Goal: Information Seeking & Learning: Check status

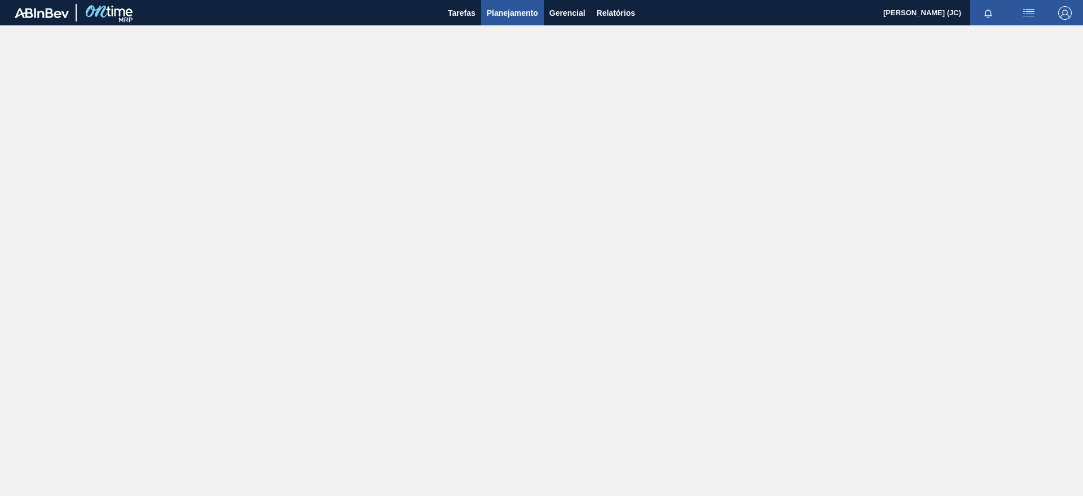
click at [495, 11] on span "Planejamento" at bounding box center [512, 13] width 51 height 14
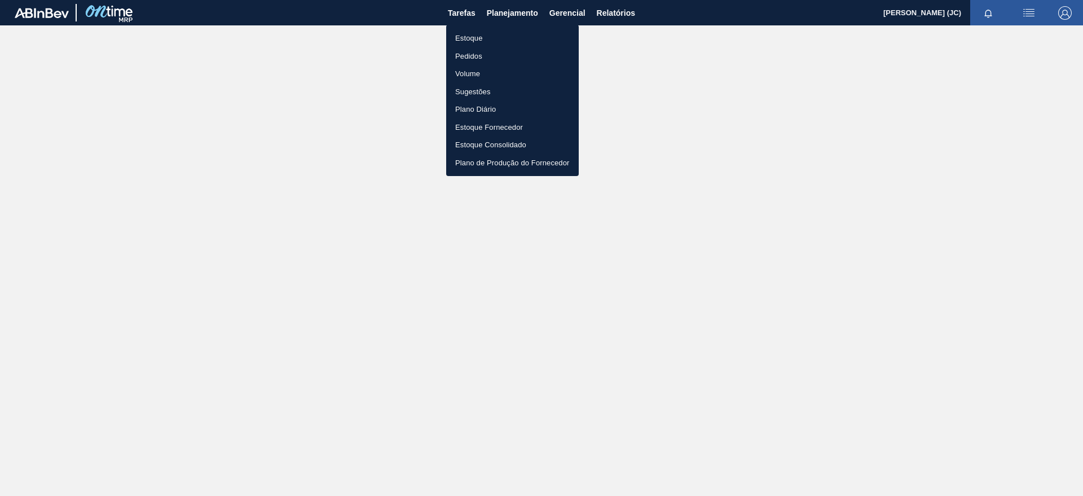
click at [499, 0] on body "Tarefas Planejamento Gerencial Relatórios [PERSON_NAME] (JC) Marcar todas como …" at bounding box center [541, 0] width 1083 height 0
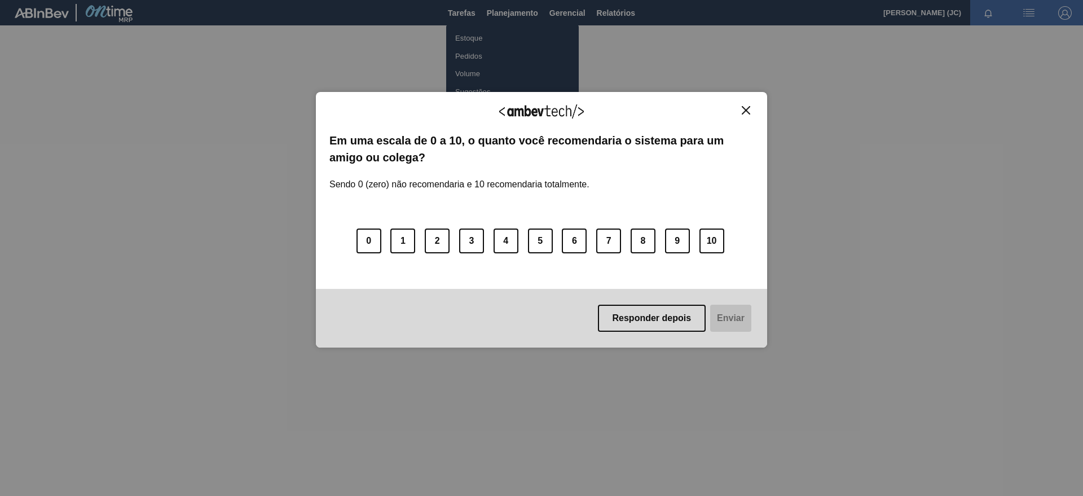
drag, startPoint x: 689, startPoint y: 321, endPoint x: 664, endPoint y: 306, distance: 29.3
click at [690, 321] on button "Responder depois" at bounding box center [652, 318] width 108 height 27
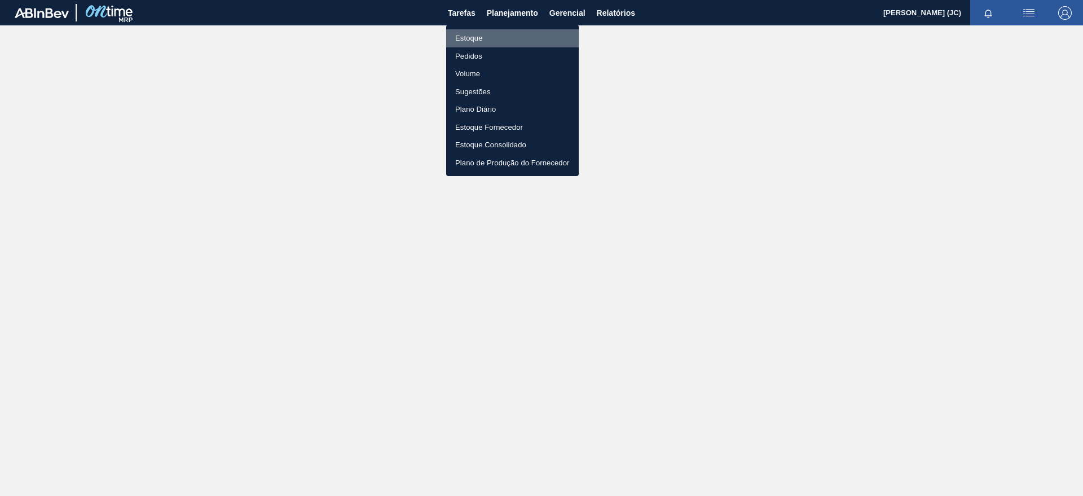
click at [524, 38] on li "Estoque" at bounding box center [512, 38] width 133 height 18
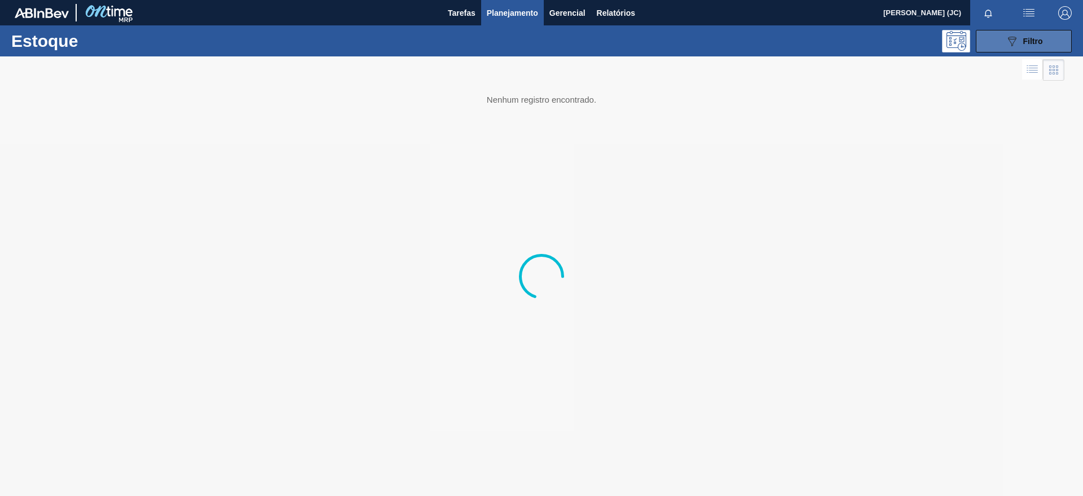
click at [1021, 40] on div "089F7B8B-B2A5-4AFE-B5C0-19BA573D28AC Filtro" at bounding box center [1024, 41] width 38 height 14
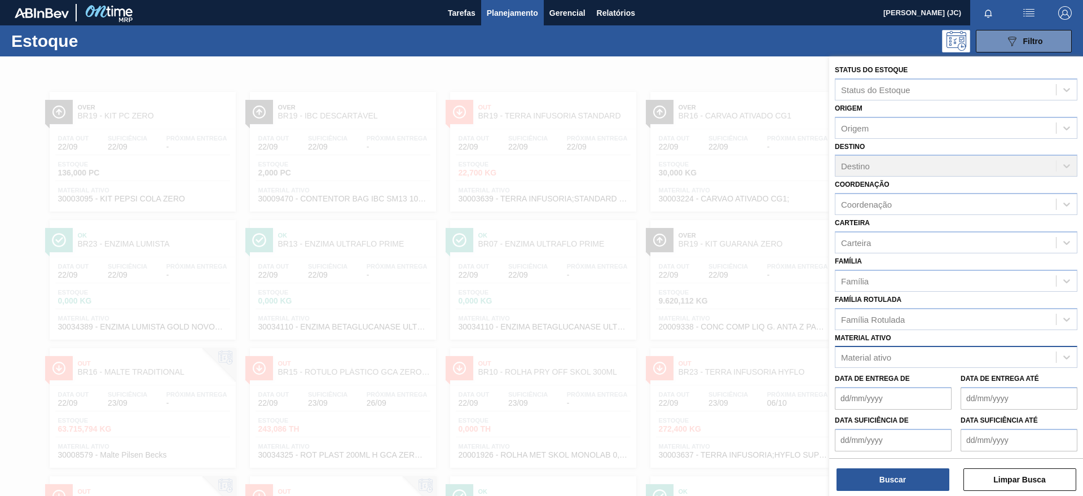
click at [939, 357] on div "Material ativo" at bounding box center [946, 357] width 221 height 16
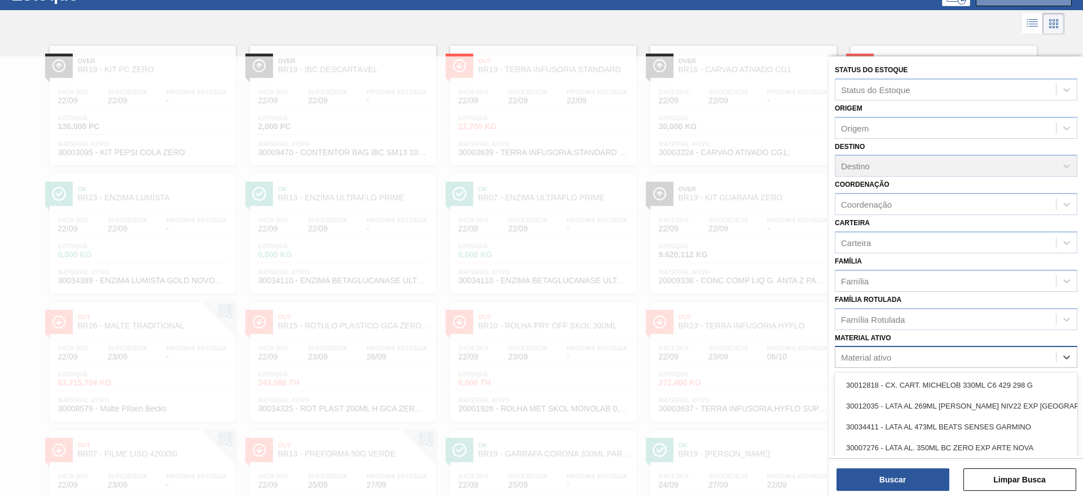
scroll to position [50, 0]
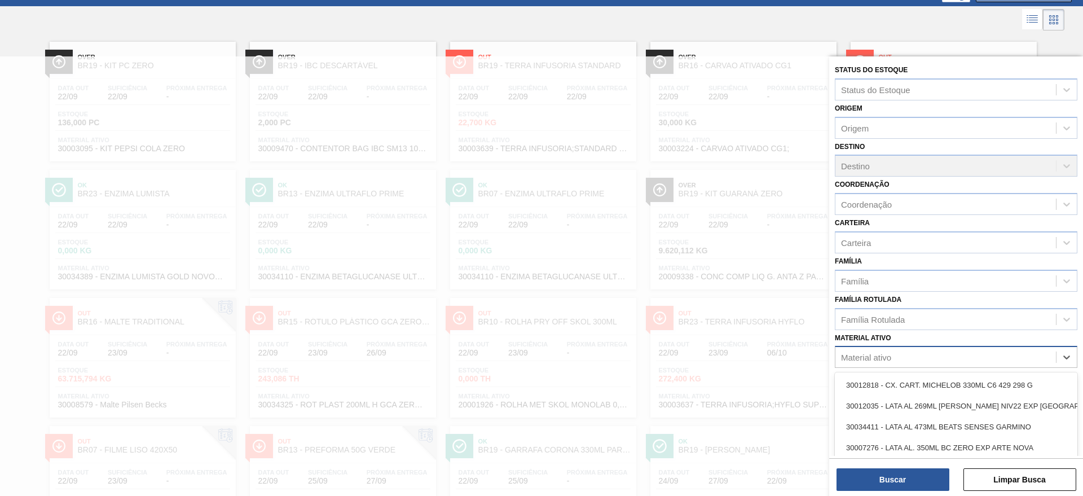
paste ativo "30033650"
type ativo "30033650"
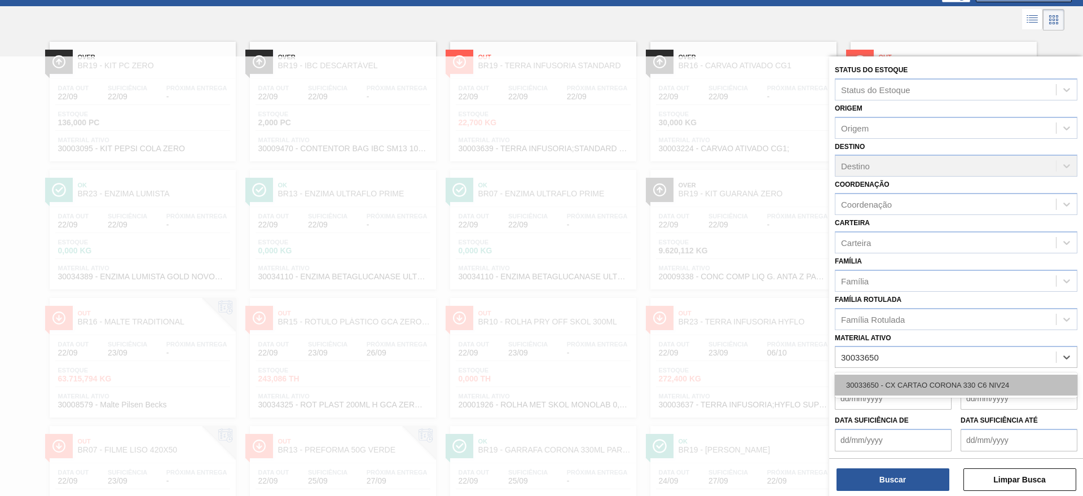
click at [934, 388] on div "30033650 - CX CARTAO CORONA 330 C6 NIV24" at bounding box center [956, 385] width 243 height 21
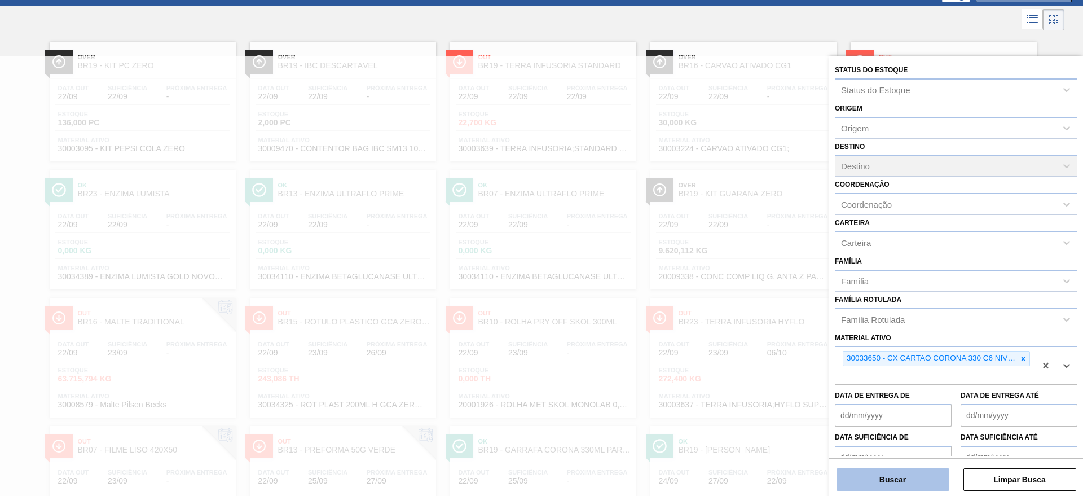
click at [913, 468] on button "Buscar" at bounding box center [893, 479] width 113 height 23
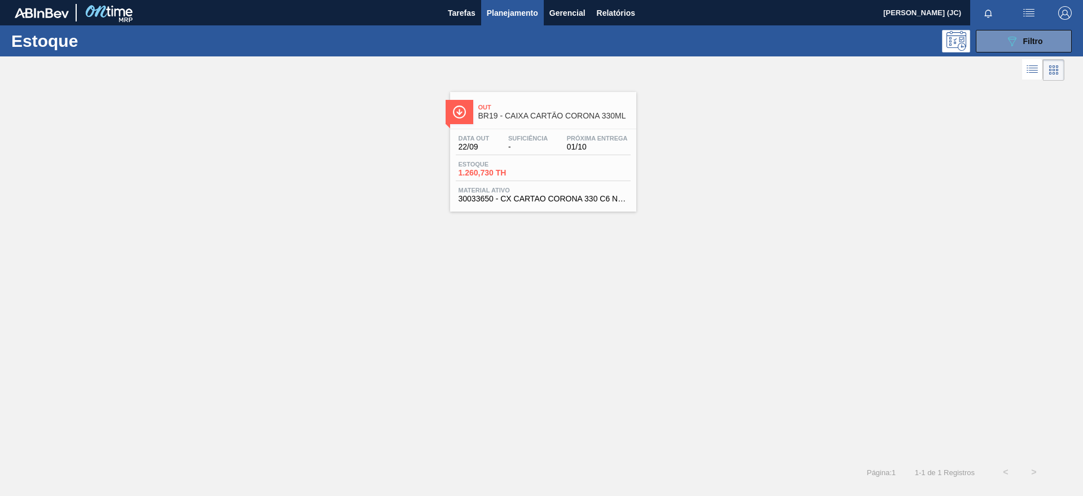
click at [520, 152] on div "Data out 22/09 Suficiência - Próxima Entrega 01/10" at bounding box center [543, 145] width 175 height 20
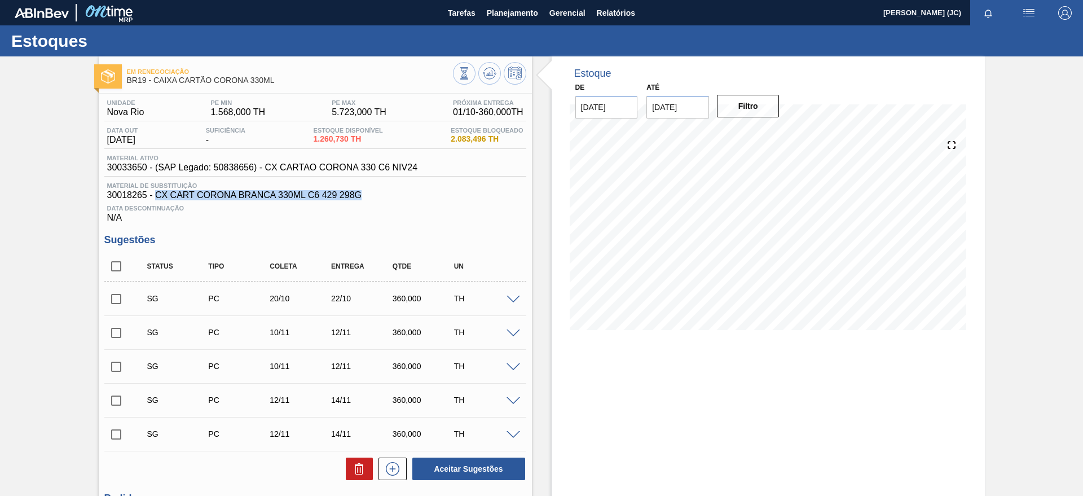
drag, startPoint x: 156, startPoint y: 194, endPoint x: 360, endPoint y: 194, distance: 204.2
click at [361, 194] on span "30018265 - CX CART CORONA BRANCA 330ML C6 429 298G" at bounding box center [315, 195] width 416 height 10
copy span "CX CART CORONA BRANCA 330ML C6 429 298G"
click at [518, 20] on button "Planejamento" at bounding box center [512, 12] width 63 height 25
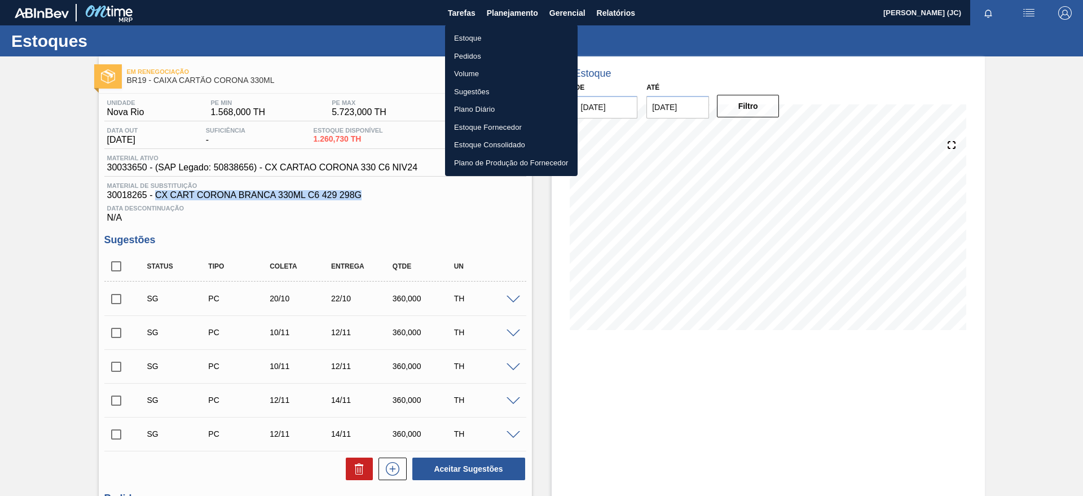
click at [508, 46] on li "Estoque" at bounding box center [511, 38] width 133 height 18
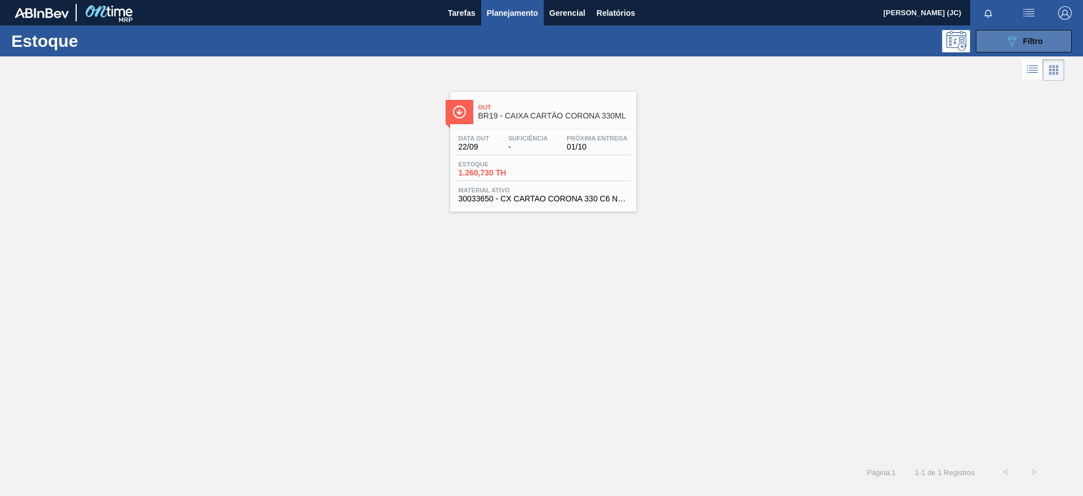
click at [1020, 46] on div "089F7B8B-B2A5-4AFE-B5C0-19BA573D28AC Filtro" at bounding box center [1024, 41] width 38 height 14
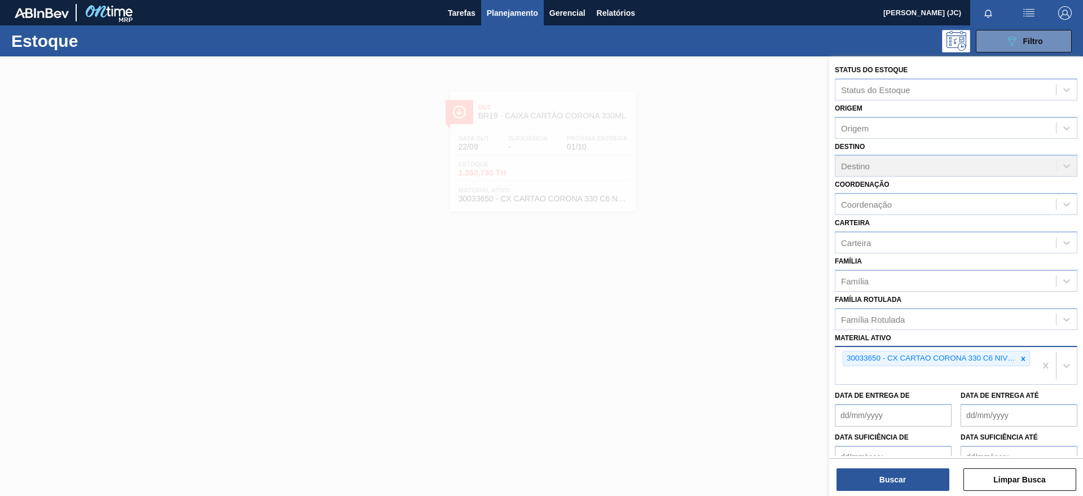
click at [1017, 358] on div at bounding box center [1023, 358] width 12 height 14
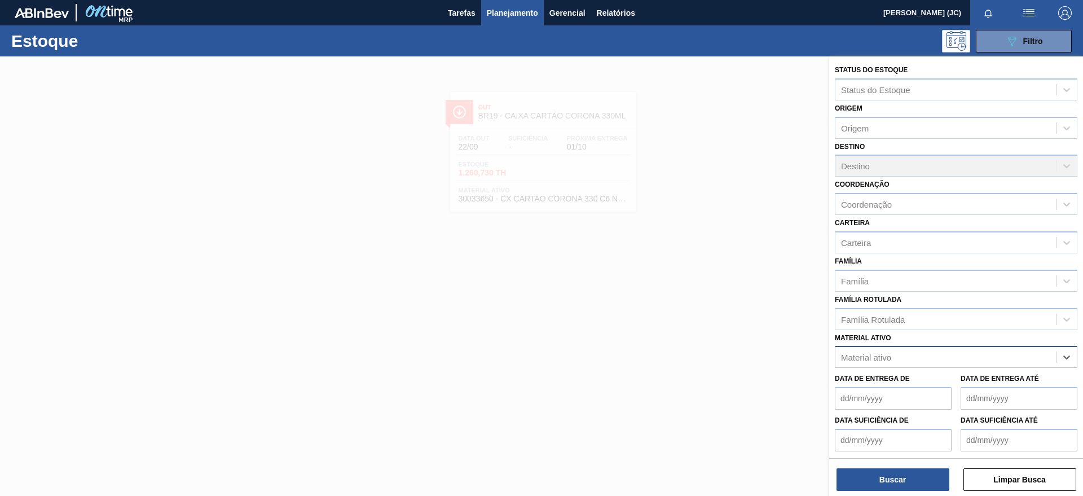
paste ativo "30017800"
type ativo "30017800"
click at [961, 381] on div "30017800 - ROT PLAST 200ML H GCA ZERO NIV22" at bounding box center [956, 385] width 243 height 21
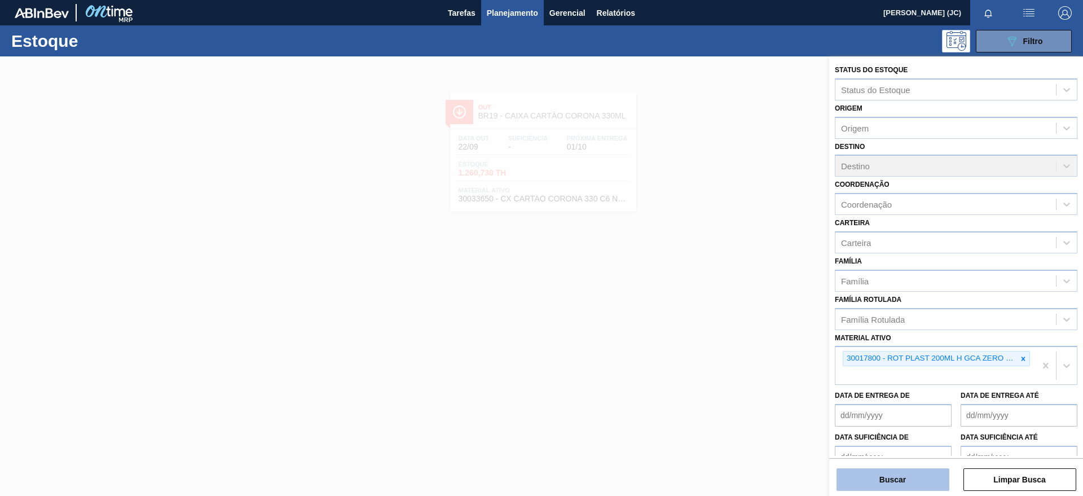
click at [896, 483] on button "Buscar" at bounding box center [893, 479] width 113 height 23
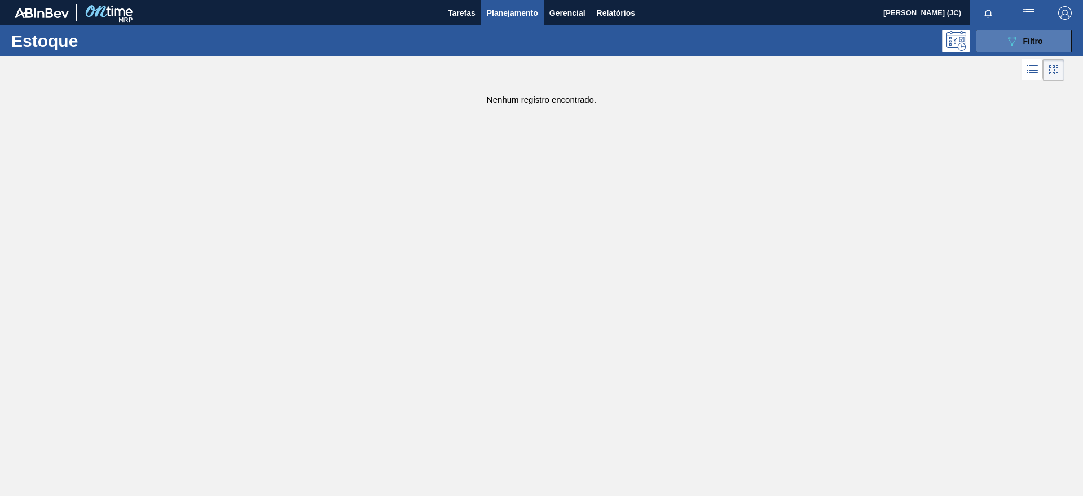
click at [1044, 48] on button "089F7B8B-B2A5-4AFE-B5C0-19BA573D28AC Filtro" at bounding box center [1024, 41] width 96 height 23
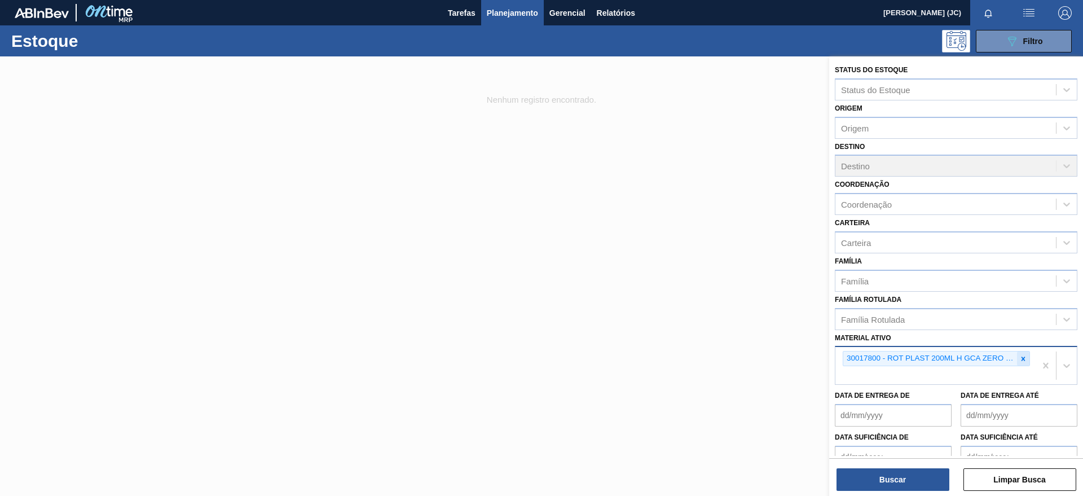
click at [1026, 362] on div at bounding box center [1023, 358] width 12 height 14
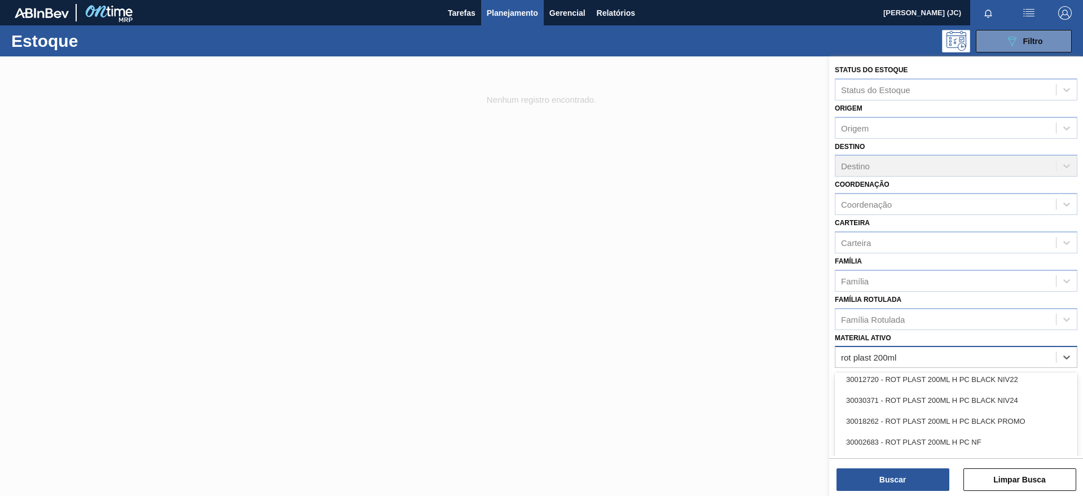
scroll to position [564, 0]
type ativo "rot plast 200ml"
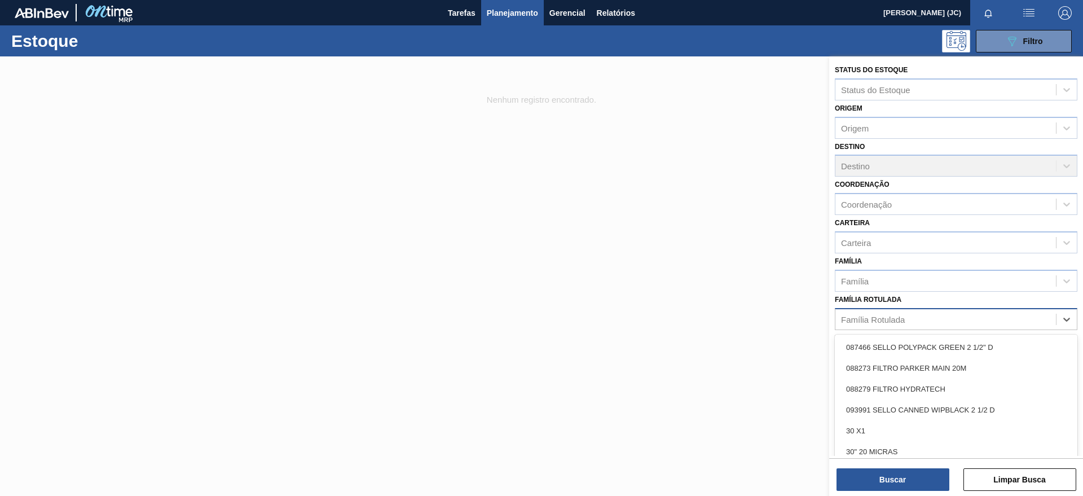
click at [903, 313] on div "Família Rotulada" at bounding box center [946, 319] width 221 height 16
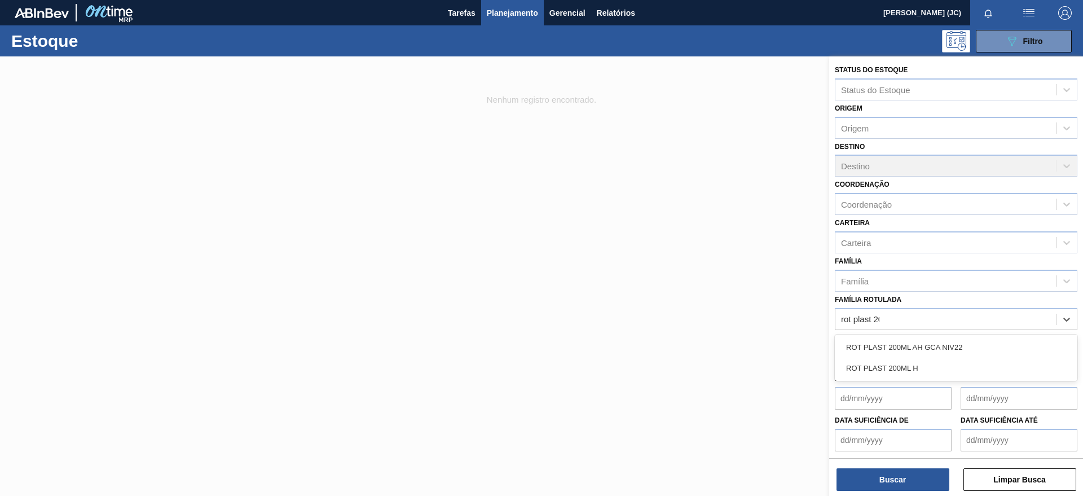
type Rotulada "rot plast 200"
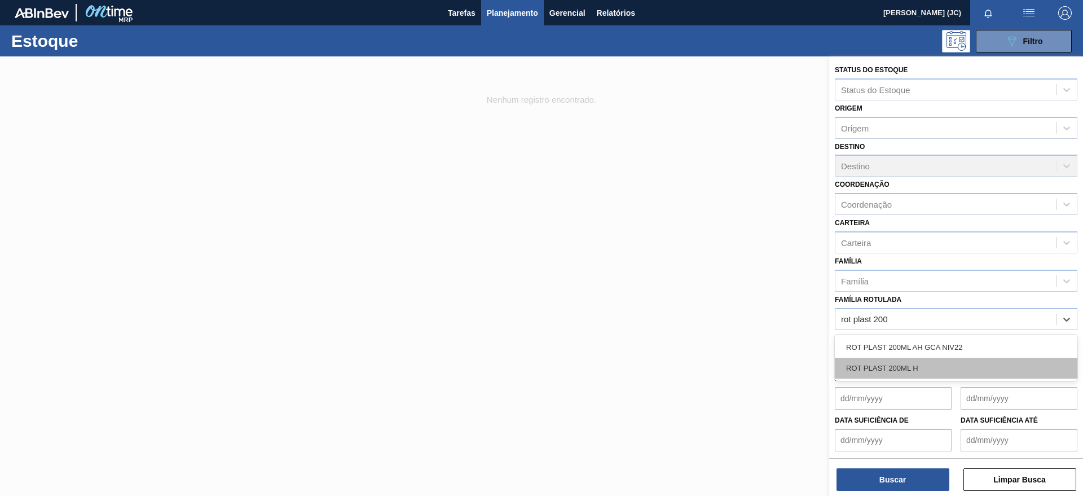
click at [924, 366] on div "ROT PLAST 200ML H" at bounding box center [956, 368] width 243 height 21
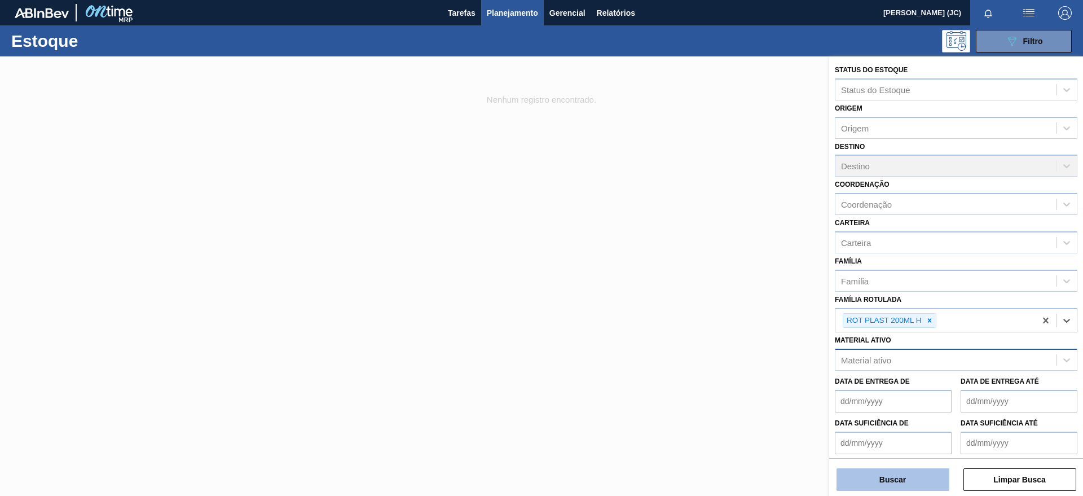
click at [934, 476] on button "Buscar" at bounding box center [893, 479] width 113 height 23
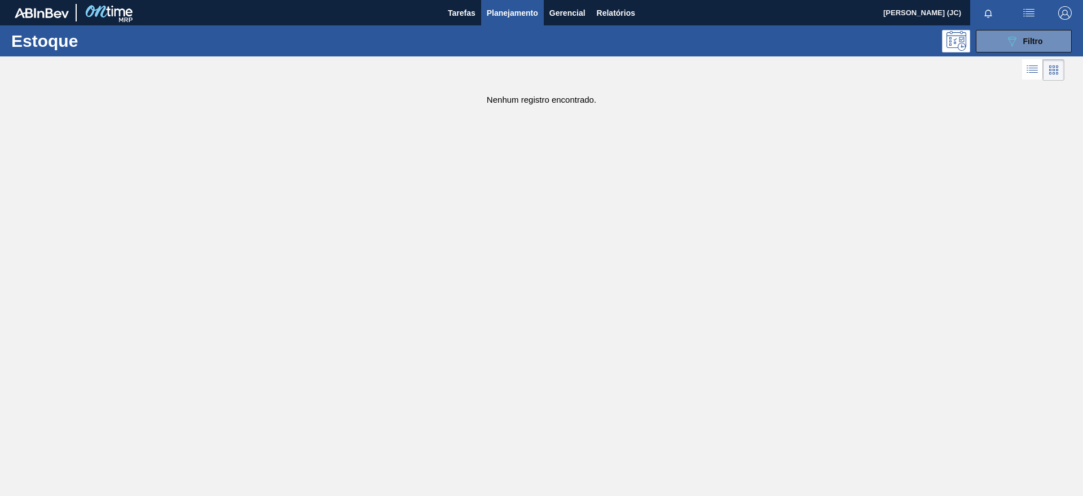
click at [987, 52] on div "Estoque 089F7B8B-B2A5-4AFE-B5C0-19BA573D28AC Filtro" at bounding box center [541, 40] width 1083 height 31
click at [995, 44] on button "089F7B8B-B2A5-4AFE-B5C0-19BA573D28AC Filtro" at bounding box center [1024, 41] width 96 height 23
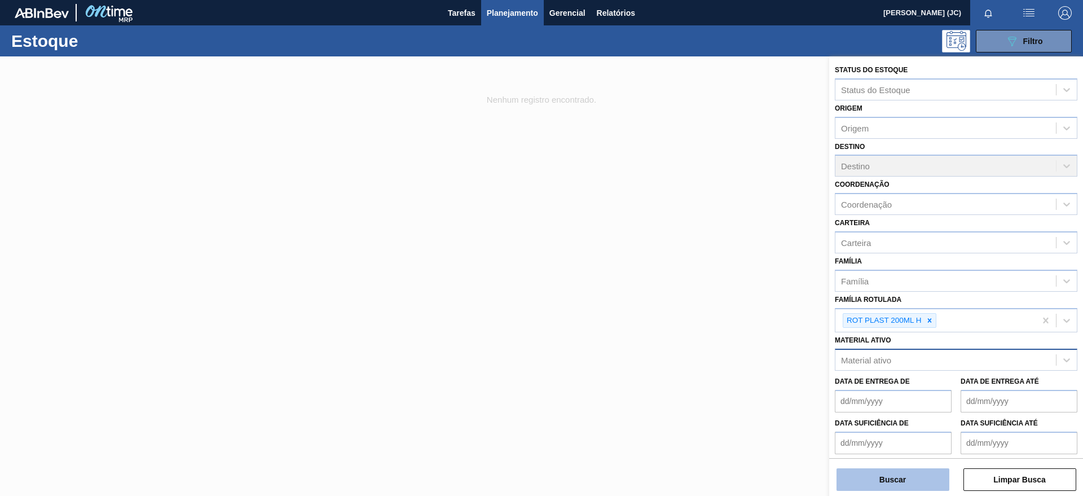
click at [895, 488] on button "Buscar" at bounding box center [893, 479] width 113 height 23
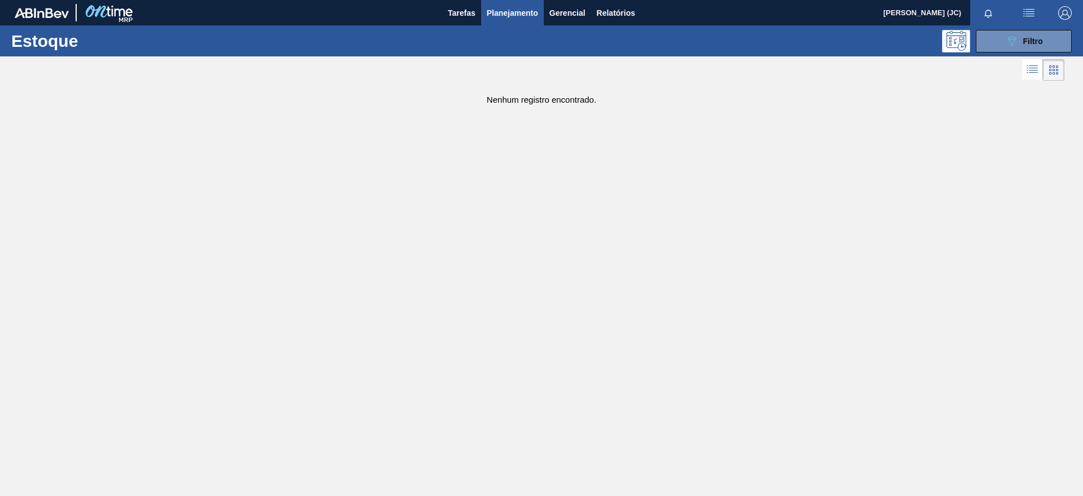
click at [516, 22] on button "Planejamento" at bounding box center [512, 12] width 63 height 25
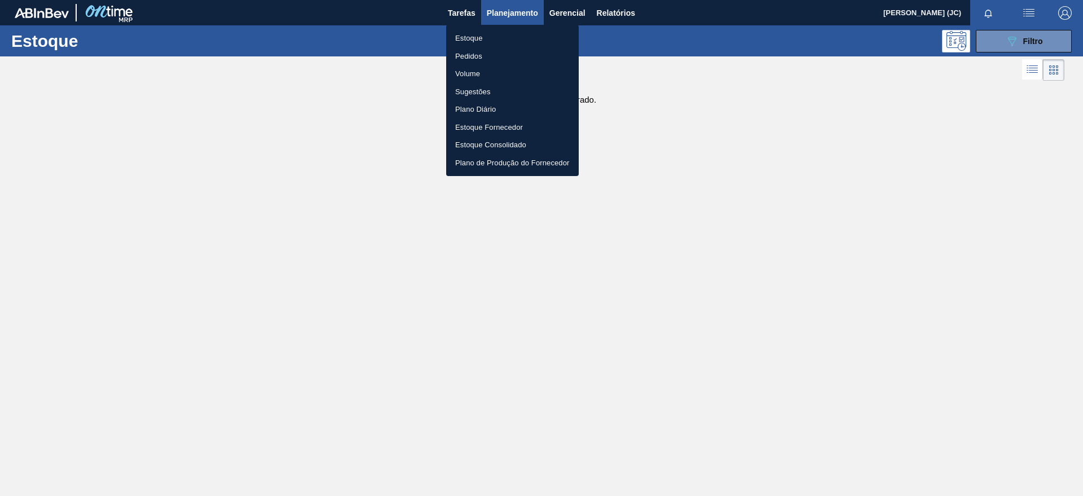
click at [503, 55] on li "Pedidos" at bounding box center [512, 56] width 133 height 18
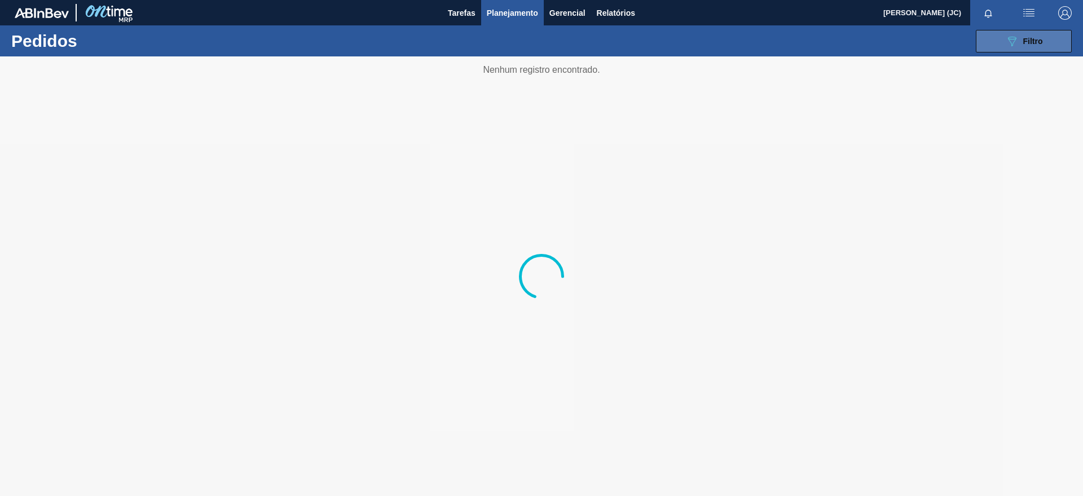
click at [1036, 38] on span "Filtro" at bounding box center [1033, 41] width 20 height 9
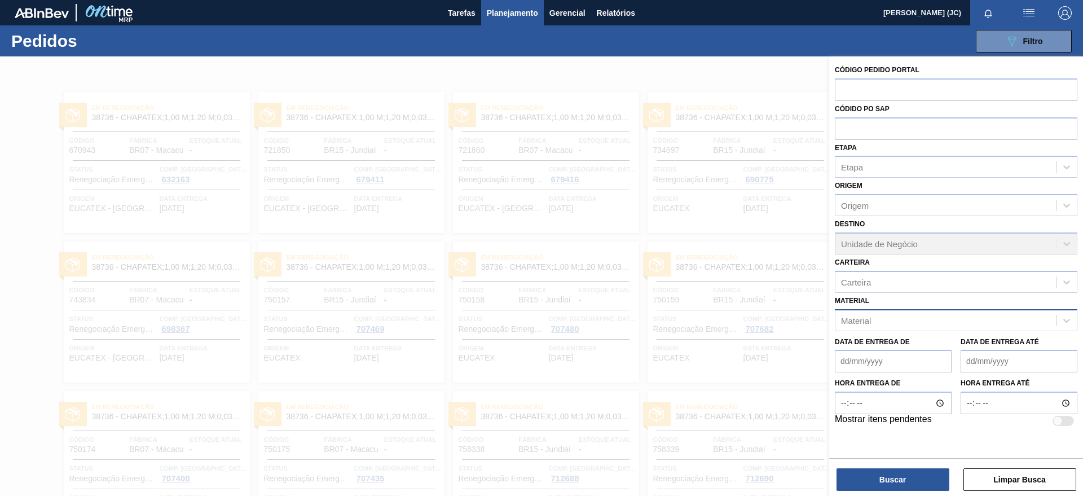
click at [971, 316] on div "Material" at bounding box center [946, 320] width 221 height 16
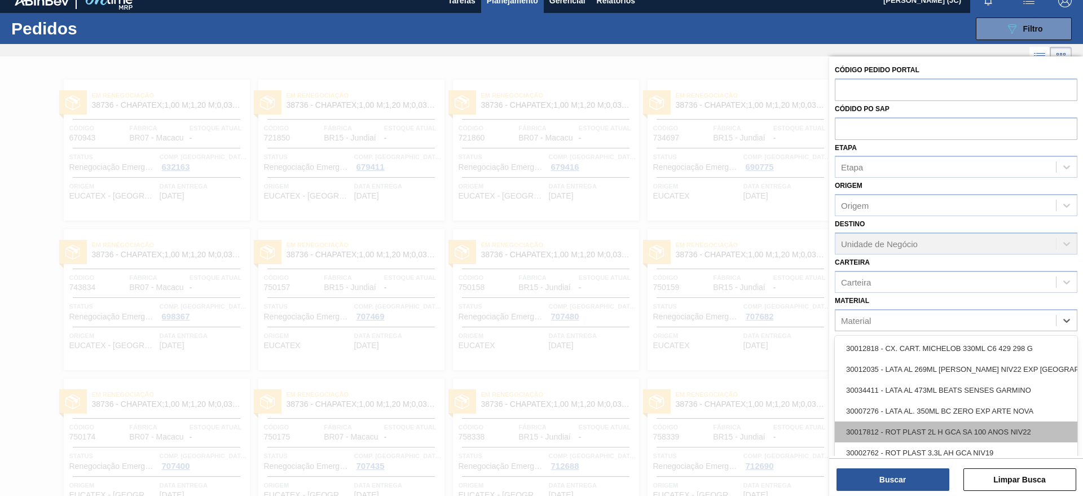
type input "c"
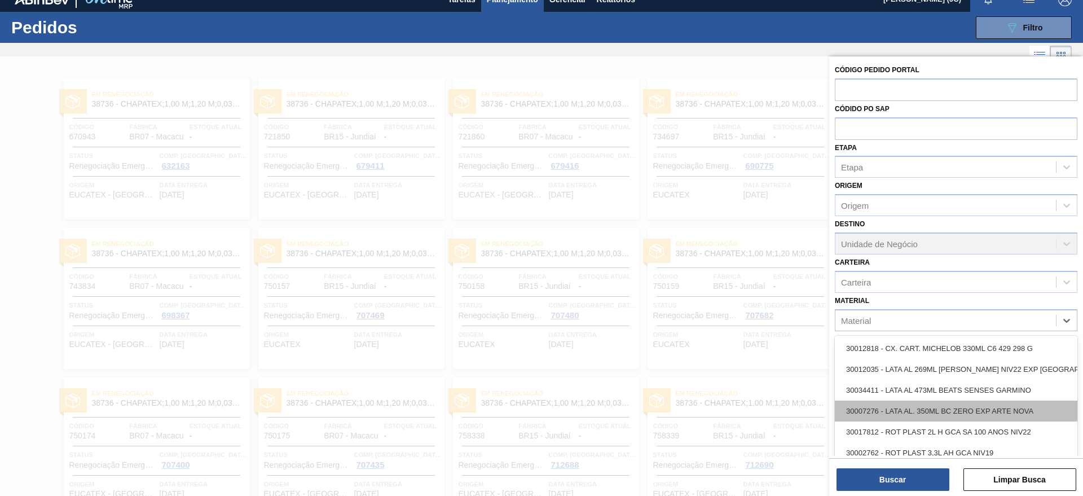
paste input "30019087"
type input "30019087"
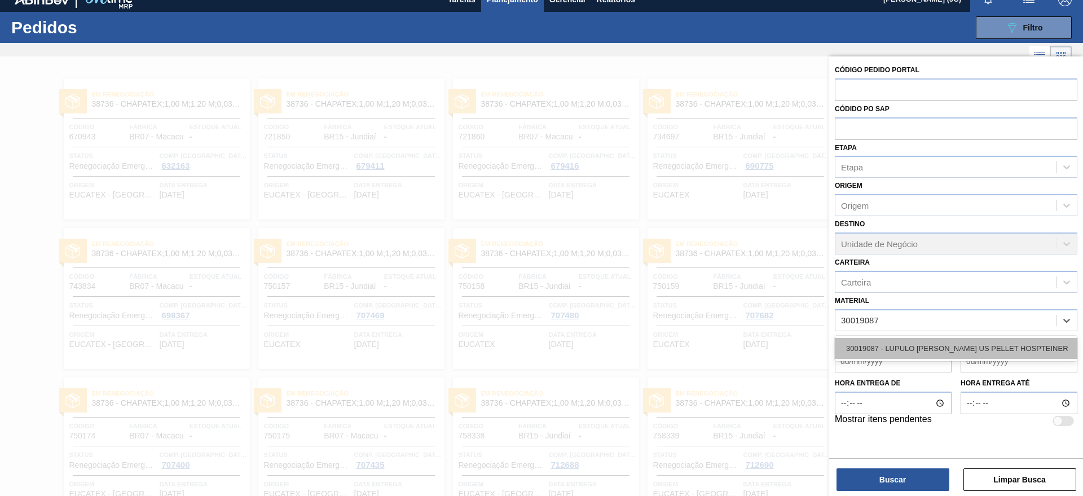
click at [941, 349] on div "30019087 - LUPULO [PERSON_NAME] US PELLET HOSPTEINER" at bounding box center [956, 348] width 243 height 21
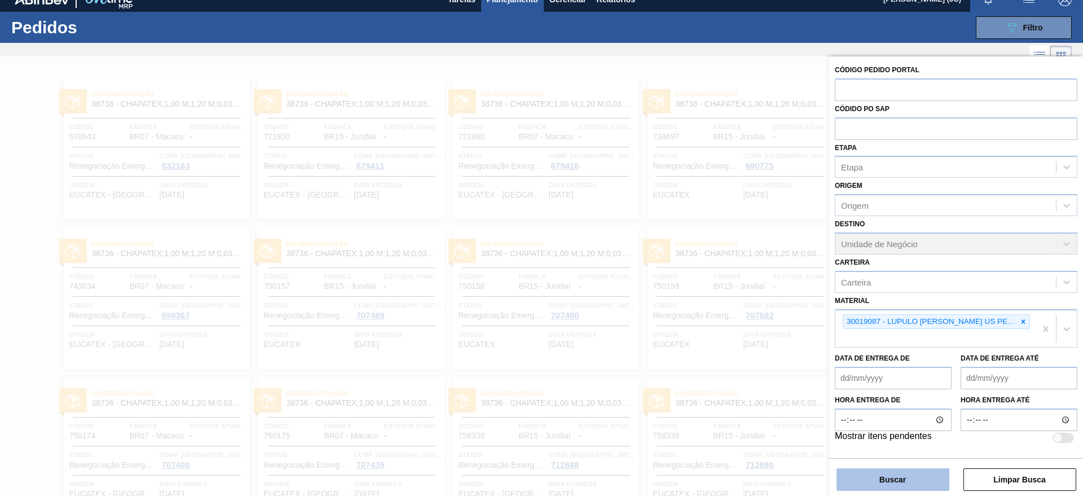
click at [909, 471] on button "Buscar" at bounding box center [893, 479] width 113 height 23
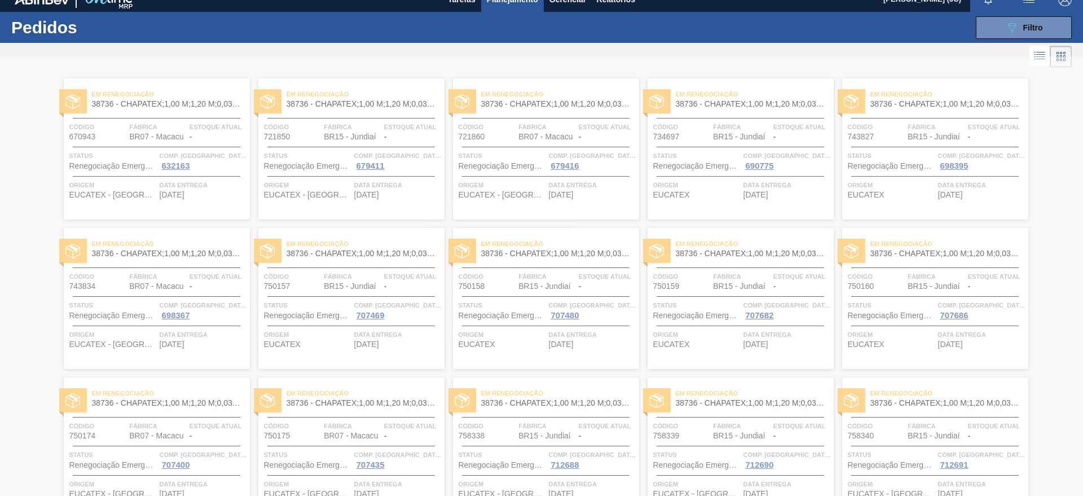
scroll to position [0, 0]
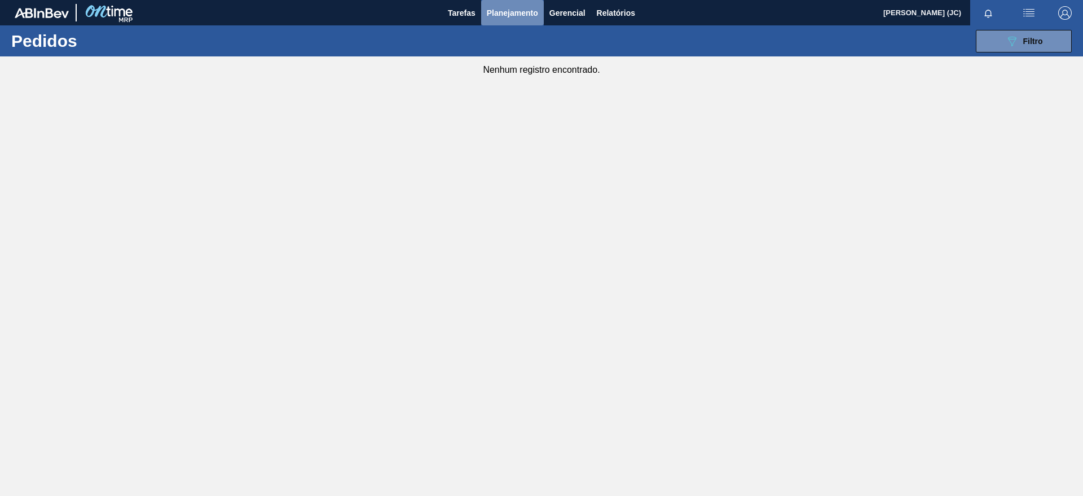
click at [501, 16] on span "Planejamento" at bounding box center [512, 13] width 51 height 14
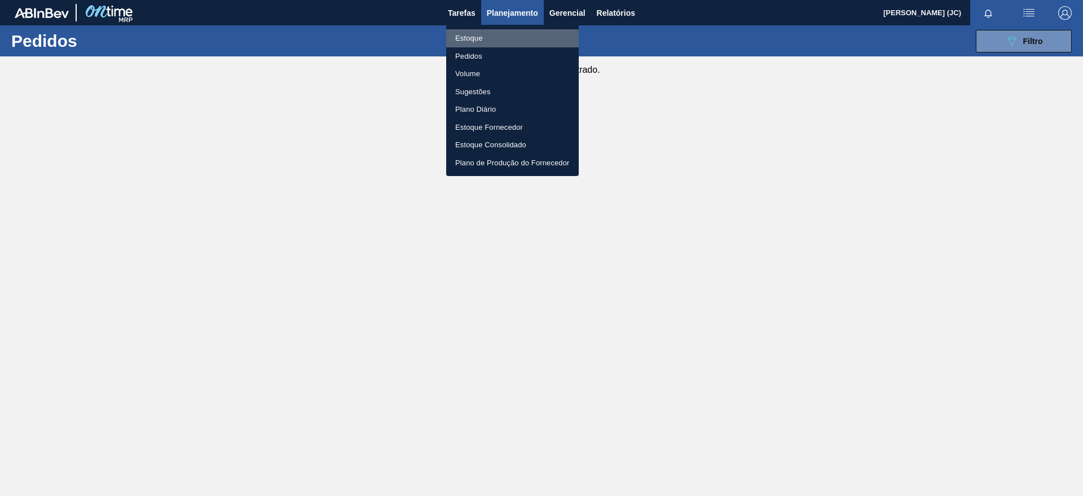
drag, startPoint x: 503, startPoint y: 36, endPoint x: 538, endPoint y: 36, distance: 34.4
click at [504, 36] on li "Estoque" at bounding box center [512, 38] width 133 height 18
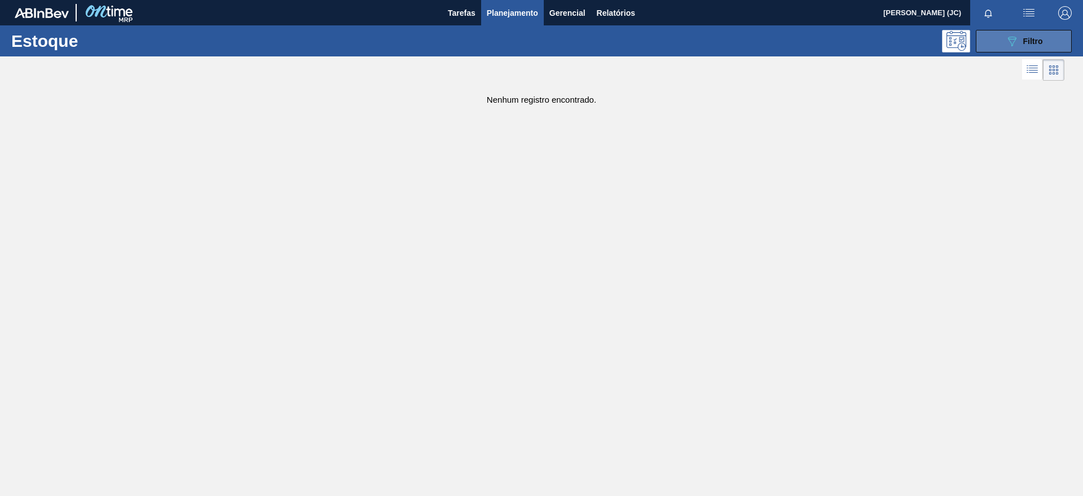
click at [1015, 41] on icon "089F7B8B-B2A5-4AFE-B5C0-19BA573D28AC" at bounding box center [1012, 41] width 14 height 14
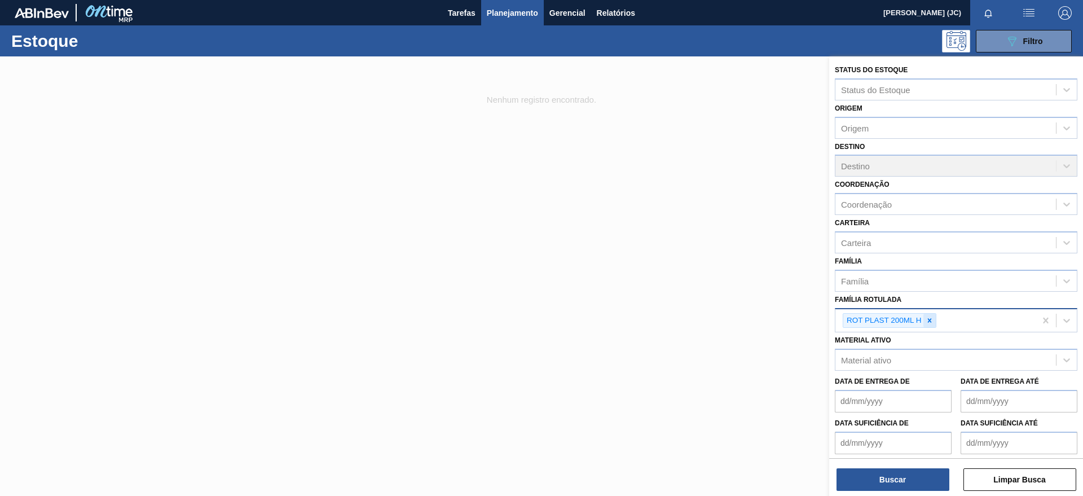
click at [932, 316] on icon at bounding box center [930, 320] width 8 height 8
click at [896, 363] on div "Material ativo" at bounding box center [946, 357] width 221 height 16
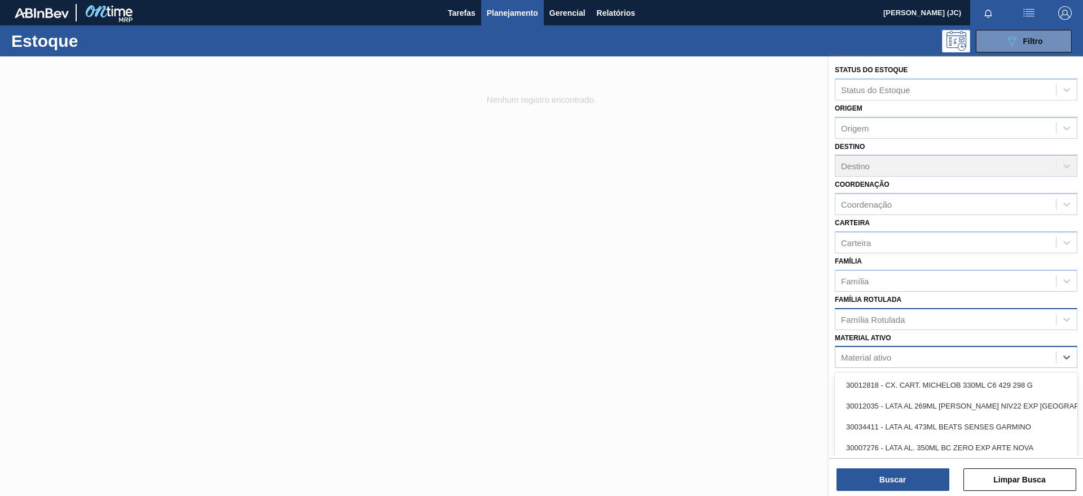
paste ativo "30019087"
type ativo "30019087"
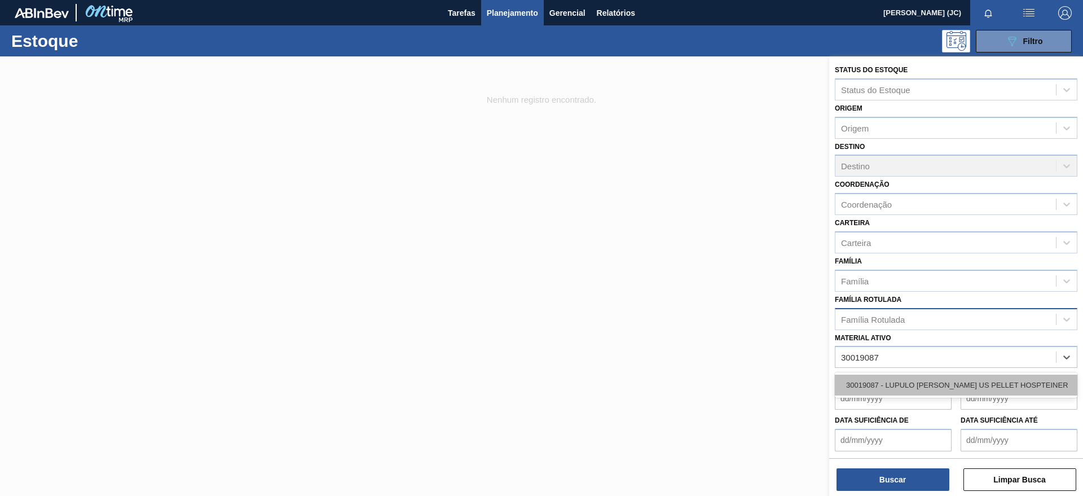
click at [907, 377] on div "30019087 - LUPULO [PERSON_NAME] US PELLET HOSPTEINER" at bounding box center [956, 385] width 243 height 21
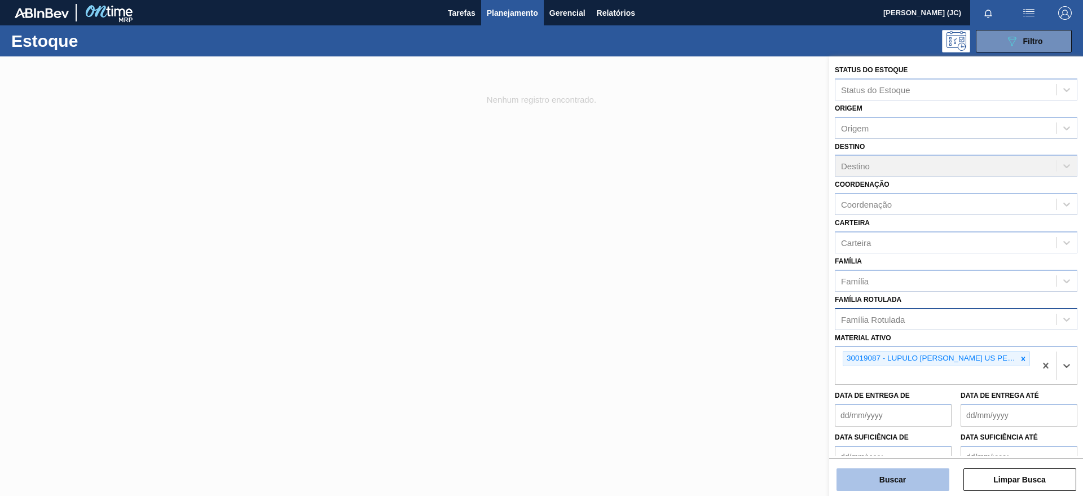
click at [903, 474] on button "Buscar" at bounding box center [893, 479] width 113 height 23
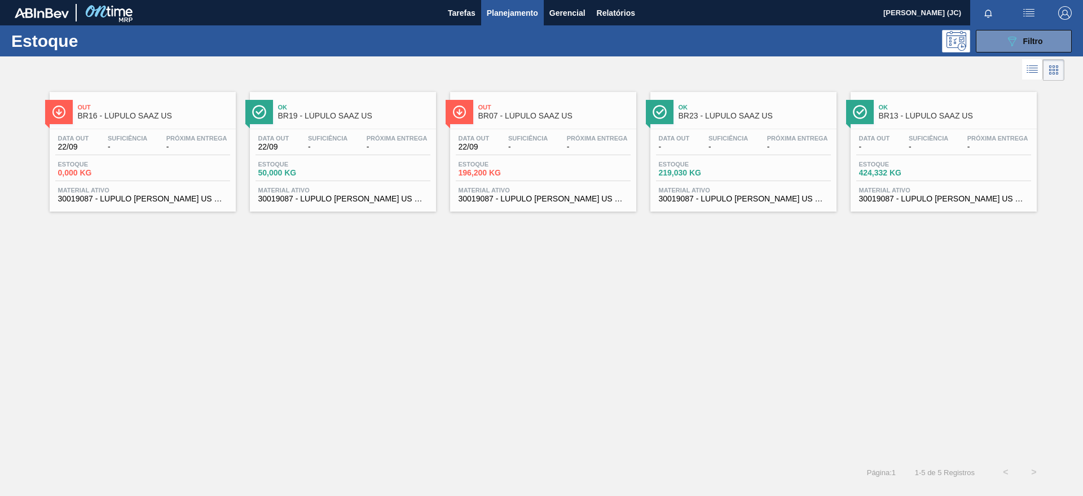
click at [920, 161] on span "Estoque" at bounding box center [898, 164] width 79 height 7
